Goal: Register for event/course

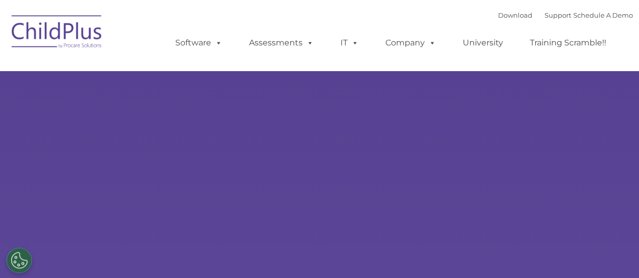
select select "MEDIUM"
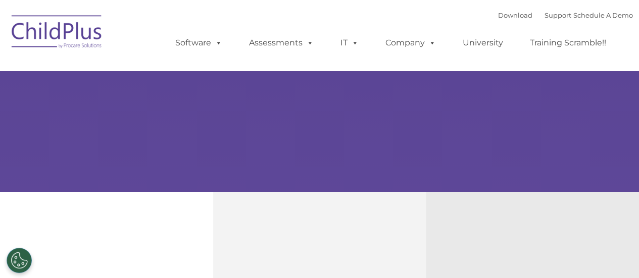
scroll to position [205, 0]
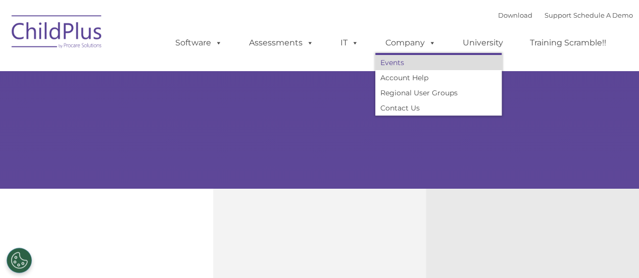
click at [398, 66] on link "Events" at bounding box center [438, 62] width 126 height 15
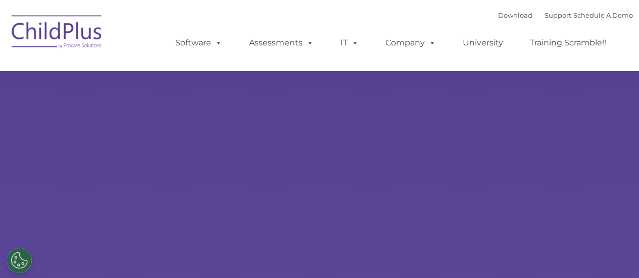
select select "MEDIUM"
